Goal: Task Accomplishment & Management: Manage account settings

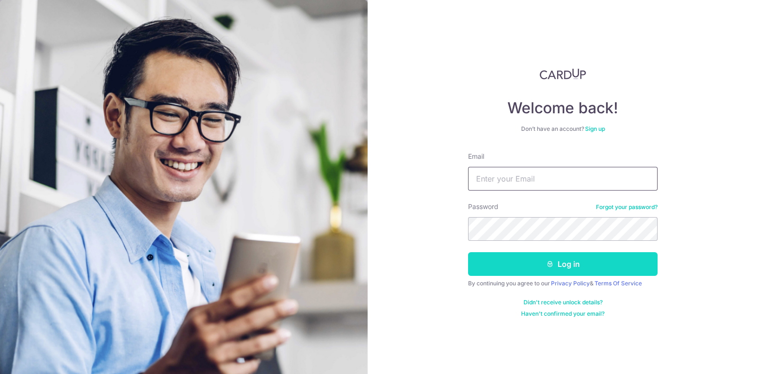
type input "[EMAIL_ADDRESS][DOMAIN_NAME]"
click at [516, 260] on button "Log in" at bounding box center [563, 264] width 190 height 24
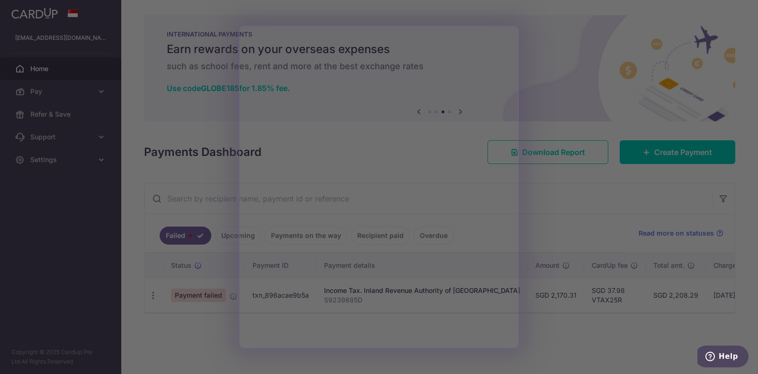
click at [192, 350] on div at bounding box center [383, 189] width 766 height 378
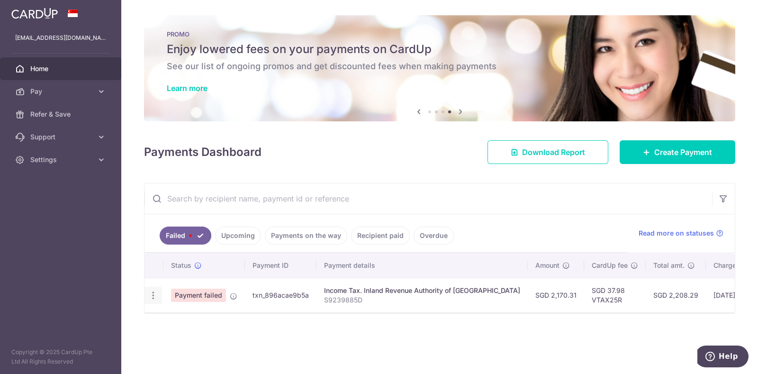
click at [157, 297] on icon "button" at bounding box center [153, 295] width 10 height 10
click at [194, 323] on span "Update payment" at bounding box center [204, 321] width 64 height 11
radio input "true"
type input "2,170.31"
type input "S9239885D"
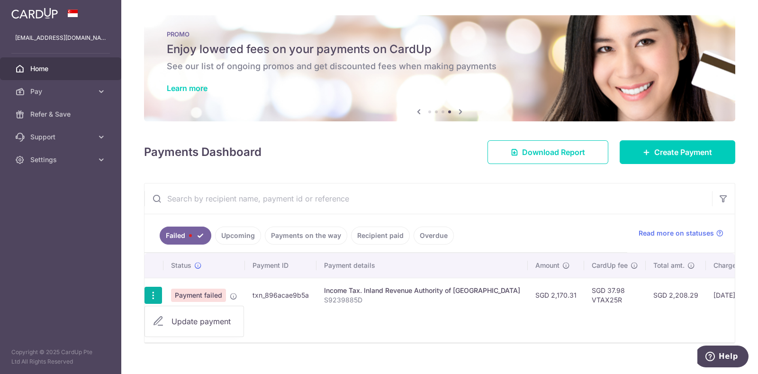
type input "VTAX25R"
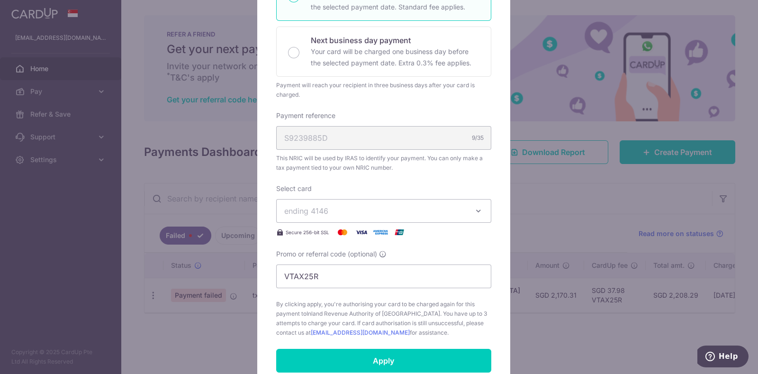
scroll to position [214, 0]
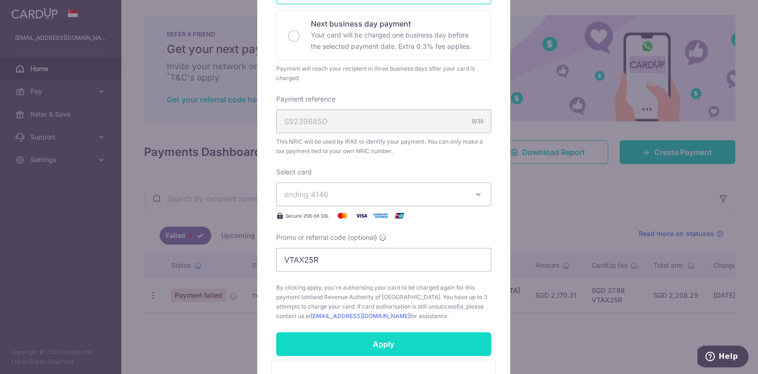
click at [367, 341] on input "Apply" at bounding box center [383, 344] width 215 height 24
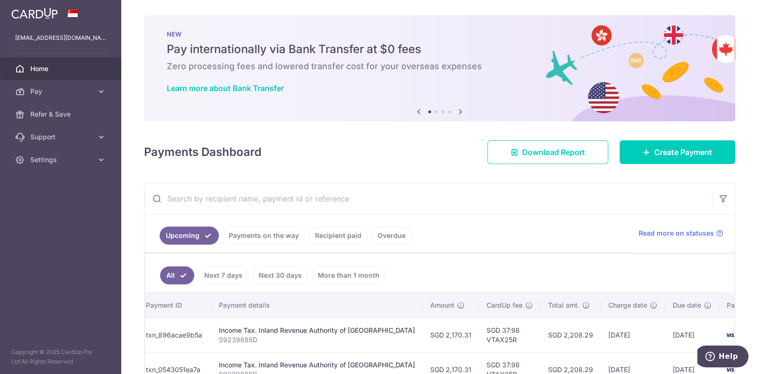
scroll to position [0, 131]
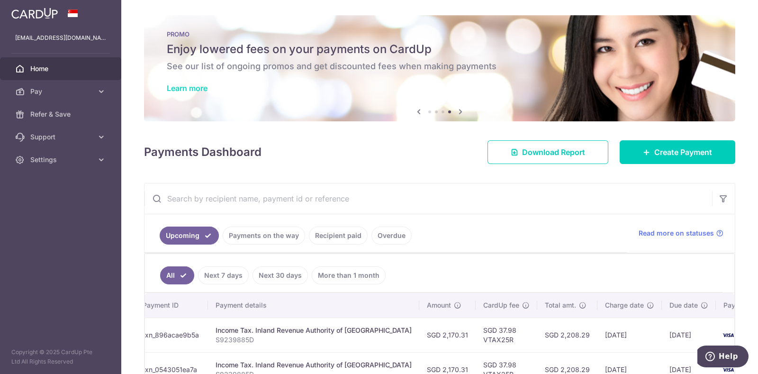
click at [194, 89] on link "Learn more" at bounding box center [187, 87] width 41 height 9
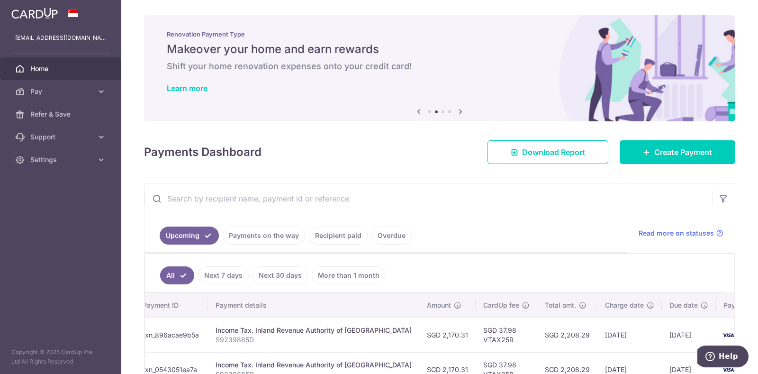
scroll to position [51, 0]
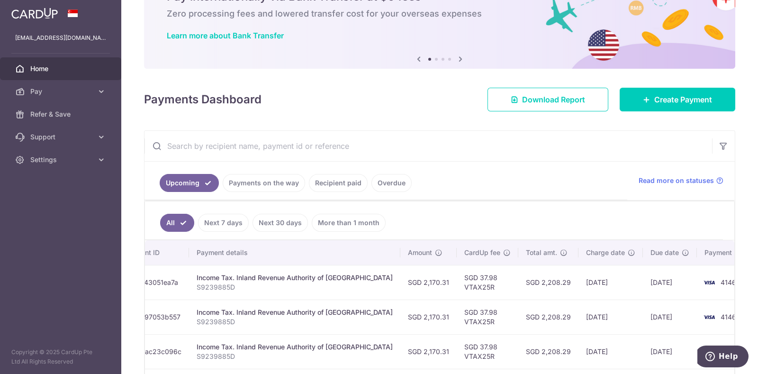
scroll to position [64, 0]
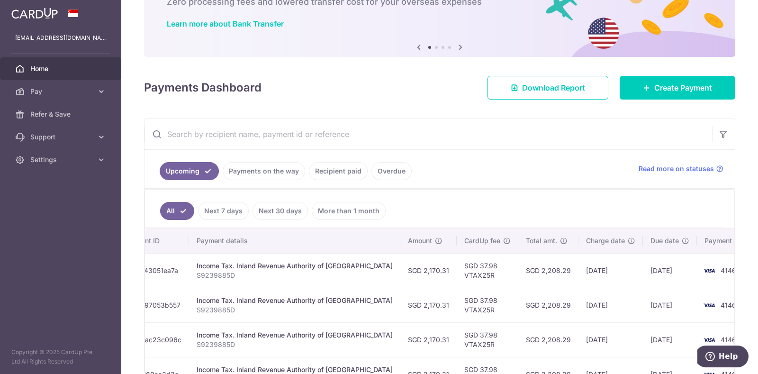
click at [347, 169] on link "Recipient paid" at bounding box center [338, 171] width 59 height 18
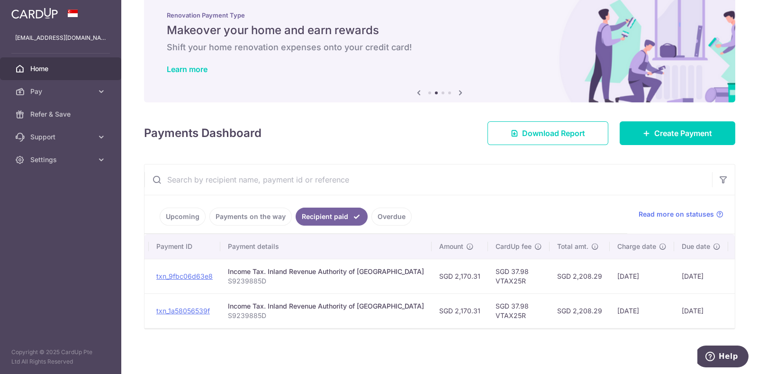
scroll to position [0, 92]
click at [391, 212] on link "Overdue" at bounding box center [391, 217] width 40 height 18
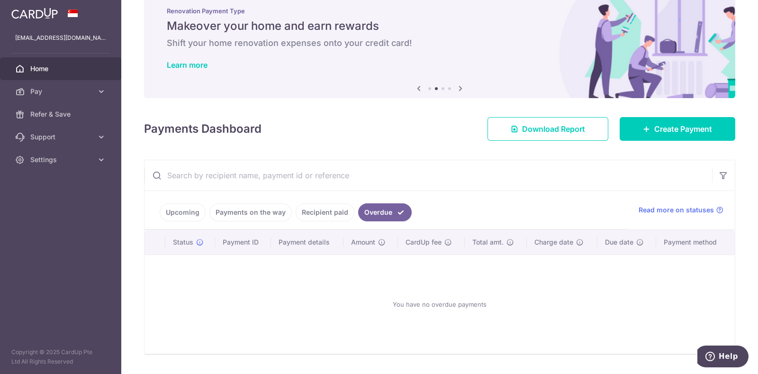
scroll to position [23, 0]
click at [185, 211] on link "Upcoming" at bounding box center [183, 212] width 46 height 18
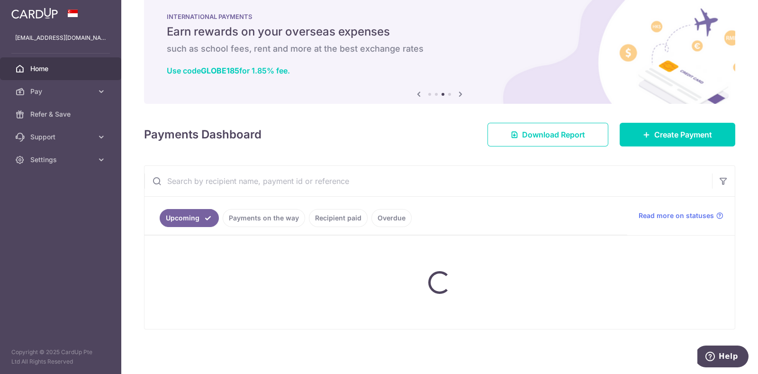
scroll to position [17, 0]
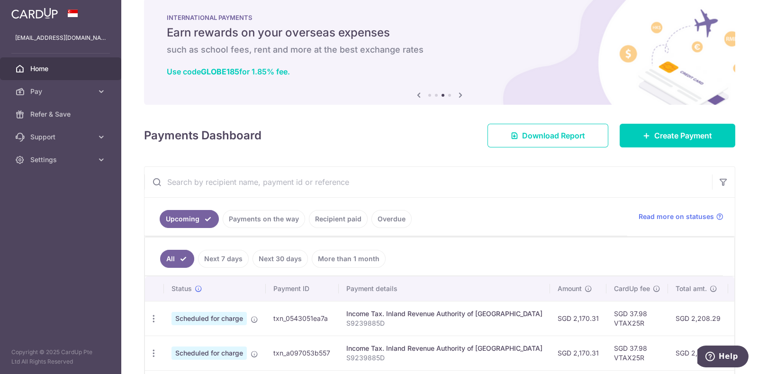
click at [242, 216] on link "Payments on the way" at bounding box center [264, 219] width 82 height 18
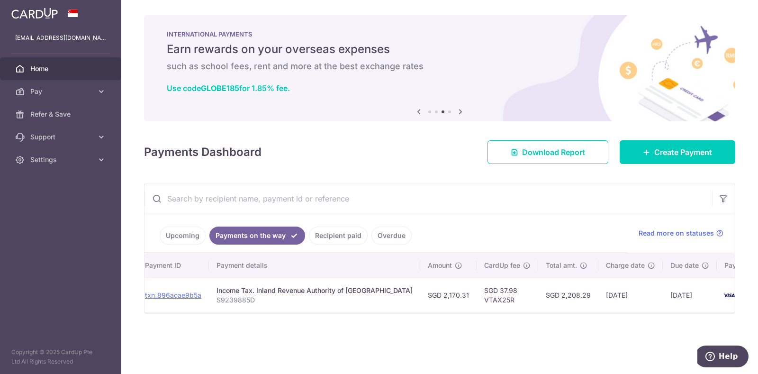
scroll to position [0, 129]
